Goal: Navigation & Orientation: Find specific page/section

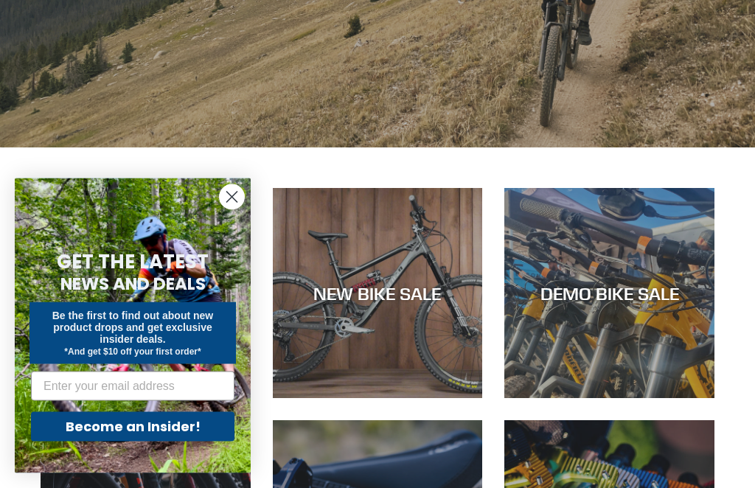
scroll to position [319, 0]
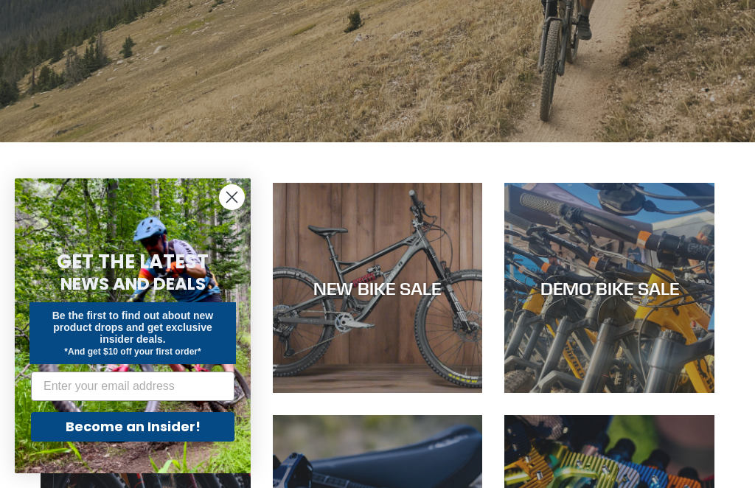
click at [225, 198] on circle "Close dialog" at bounding box center [232, 197] width 24 height 24
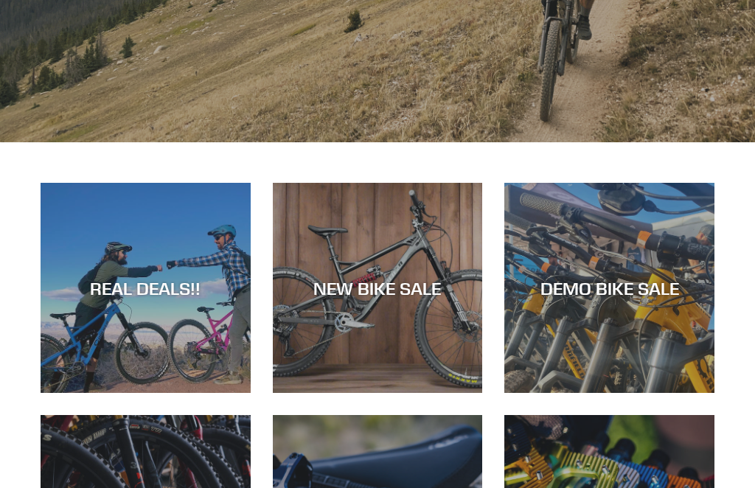
click at [189, 277] on div "REAL DEALS!!" at bounding box center [146, 287] width 210 height 21
click at [203, 290] on div "REAL DEALS!!" at bounding box center [146, 287] width 210 height 21
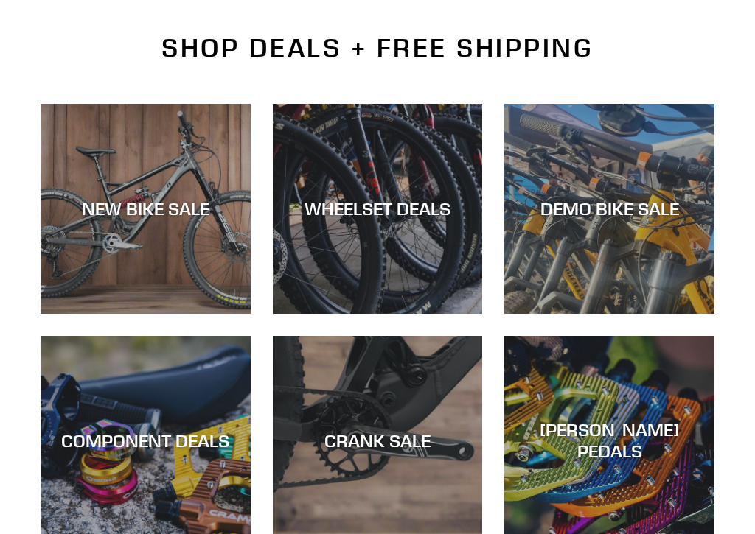
scroll to position [339, 0]
click at [640, 314] on div "DEMO BIKE SALE" at bounding box center [609, 314] width 210 height 0
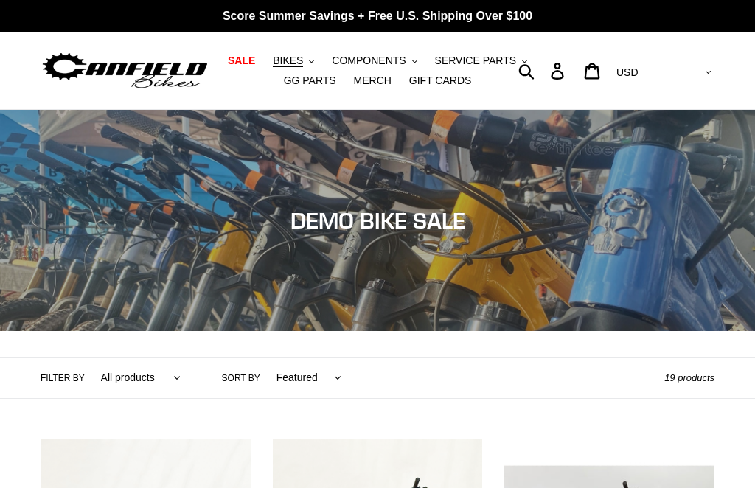
click at [312, 68] on button "BIKES .cls-1{fill:#231f20}" at bounding box center [293, 61] width 56 height 20
